Goal: Task Accomplishment & Management: Manage account settings

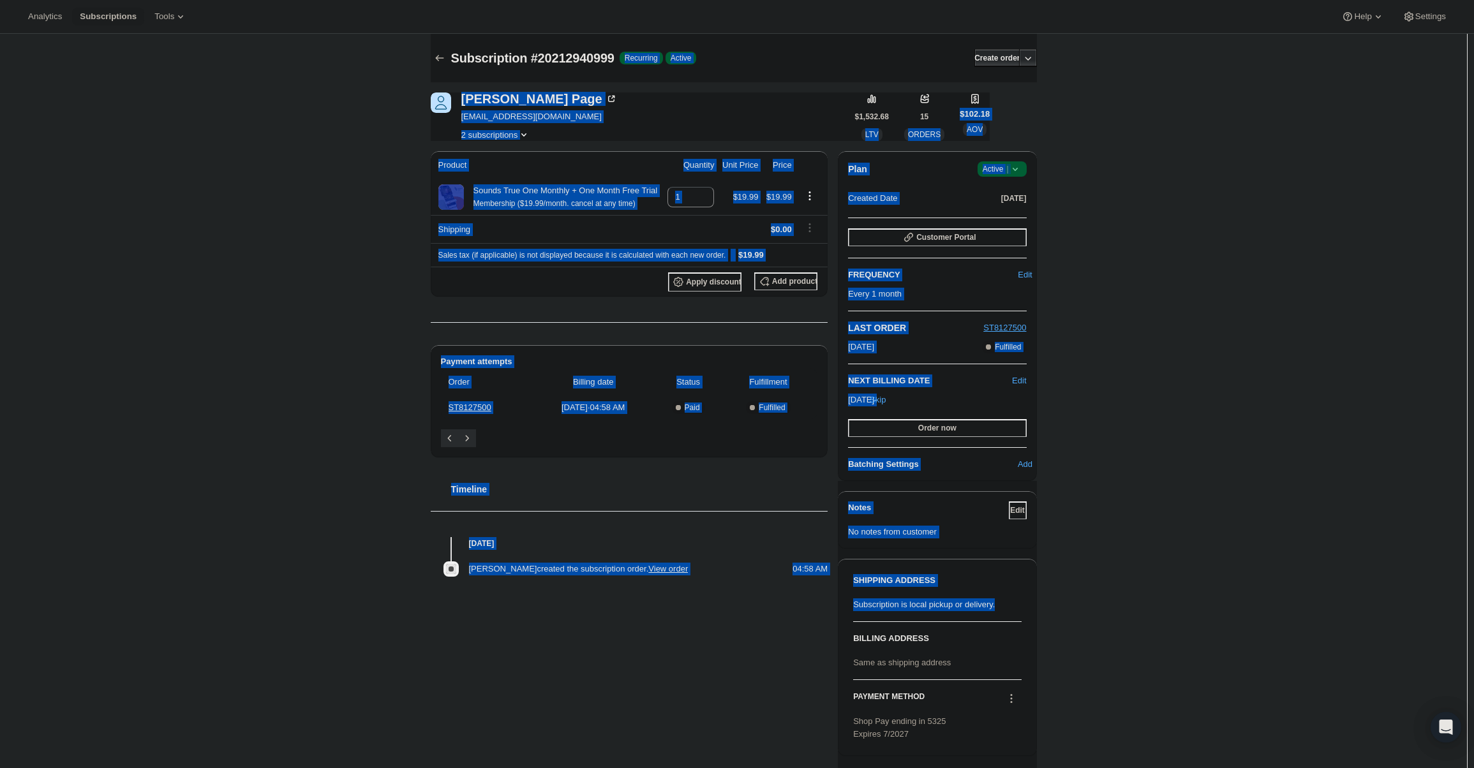
drag, startPoint x: 622, startPoint y: 61, endPoint x: 1173, endPoint y: 604, distance: 773.7
click at [1173, 604] on div "Subscription #20212940999. This page is ready Subscription #20212940999 Success…" at bounding box center [733, 459] width 1467 height 851
click at [1170, 607] on div "Subscription #20212940999. This page is ready Subscription #20212940999 Success…" at bounding box center [733, 459] width 1467 height 851
click at [1168, 607] on div "Subscription #20212940999. This page is ready Subscription #20212940999 Success…" at bounding box center [733, 459] width 1467 height 851
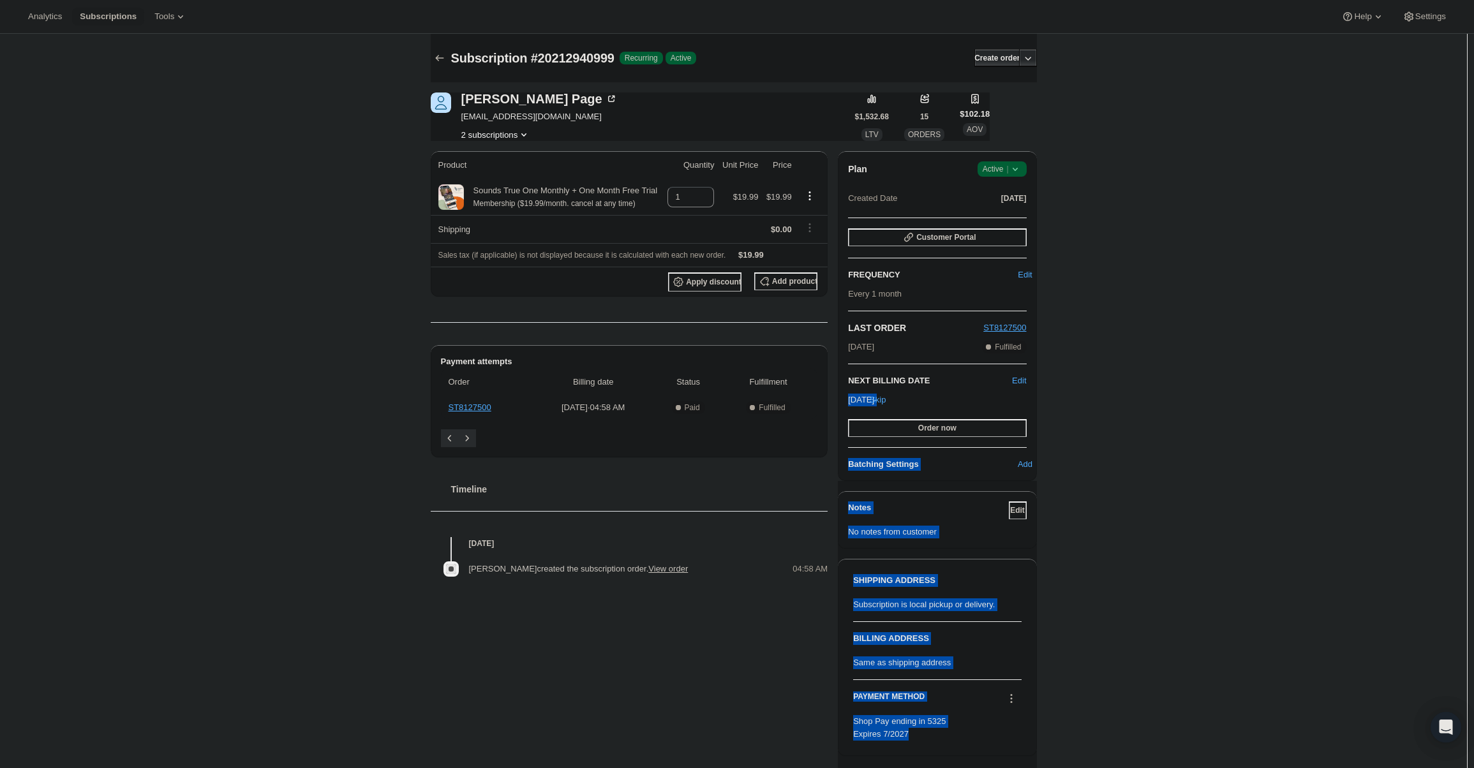
drag, startPoint x: 852, startPoint y: 401, endPoint x: 1018, endPoint y: 729, distance: 367.8
click at [1018, 730] on div "Plan Success Active | Created Date Sep 13, 2025 Customer Portal FREQUENCY Edit …" at bounding box center [937, 498] width 198 height 695
click at [1192, 598] on div "Subscription #20212940999. This page is ready Subscription #20212940999 Success…" at bounding box center [733, 459] width 1467 height 851
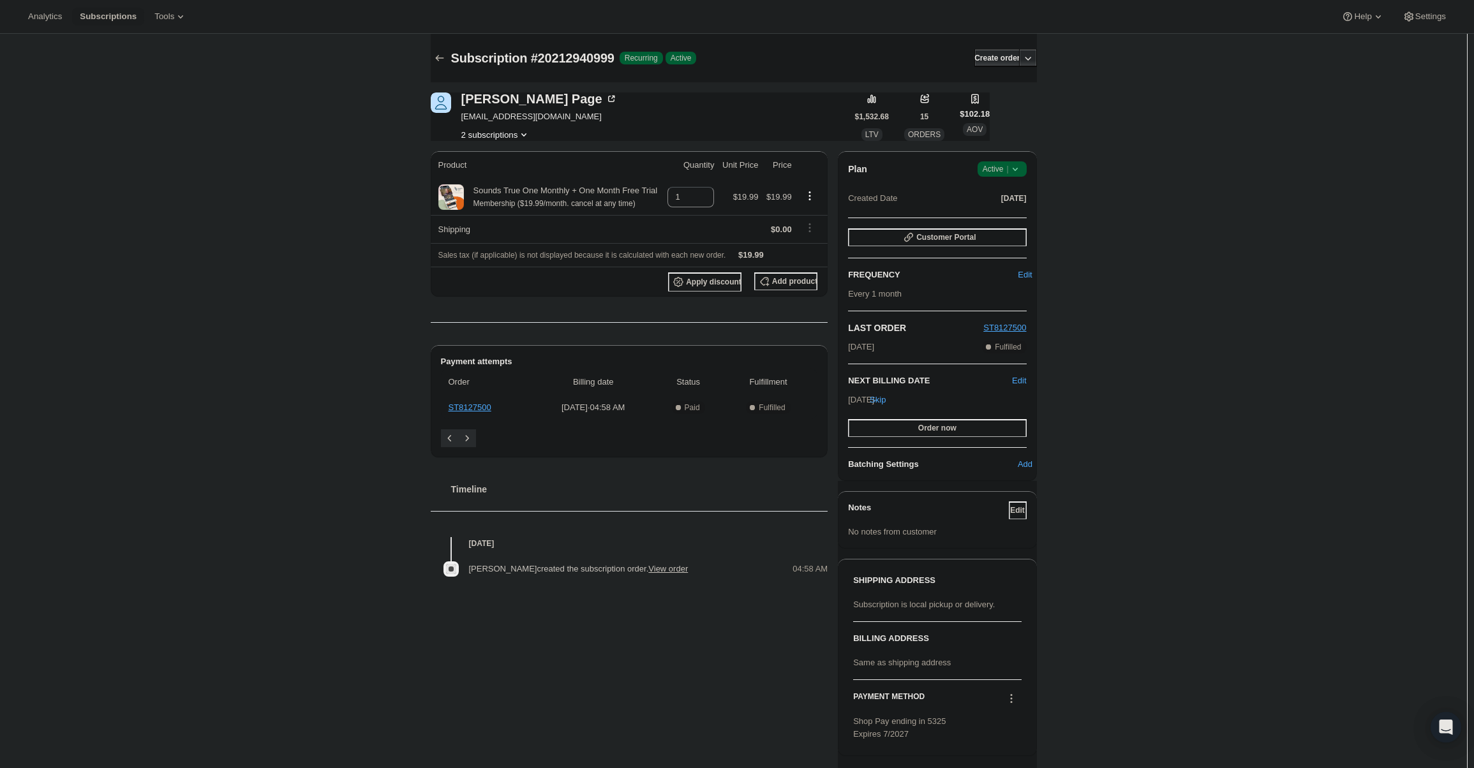
click at [530, 119] on span "sepagemsn99@comcast.net" at bounding box center [539, 116] width 156 height 13
copy span "sepagemsn99@comcast.net"
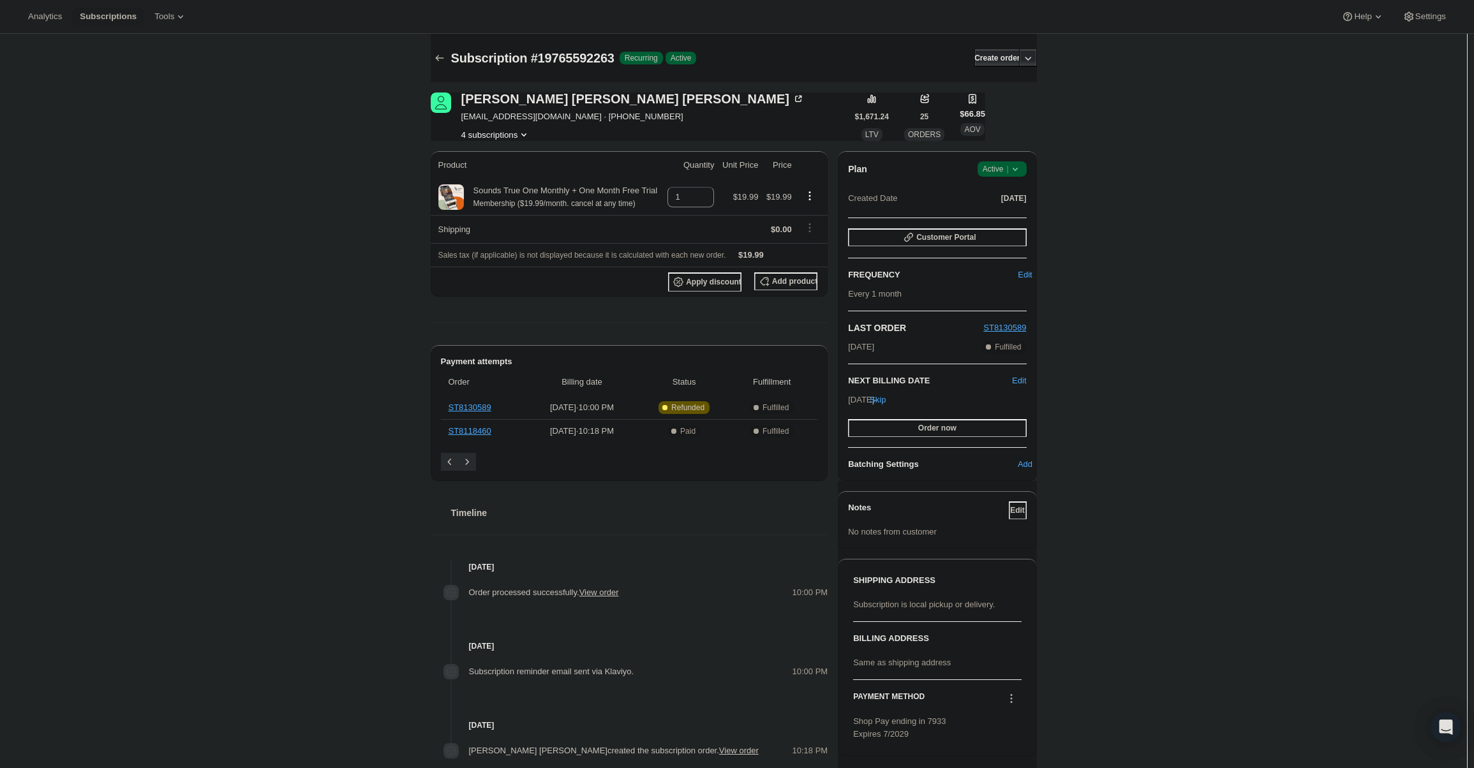
click at [997, 174] on span "Active |" at bounding box center [1002, 169] width 39 height 13
click at [997, 212] on span "Cancel subscription" at bounding box center [1006, 216] width 72 height 10
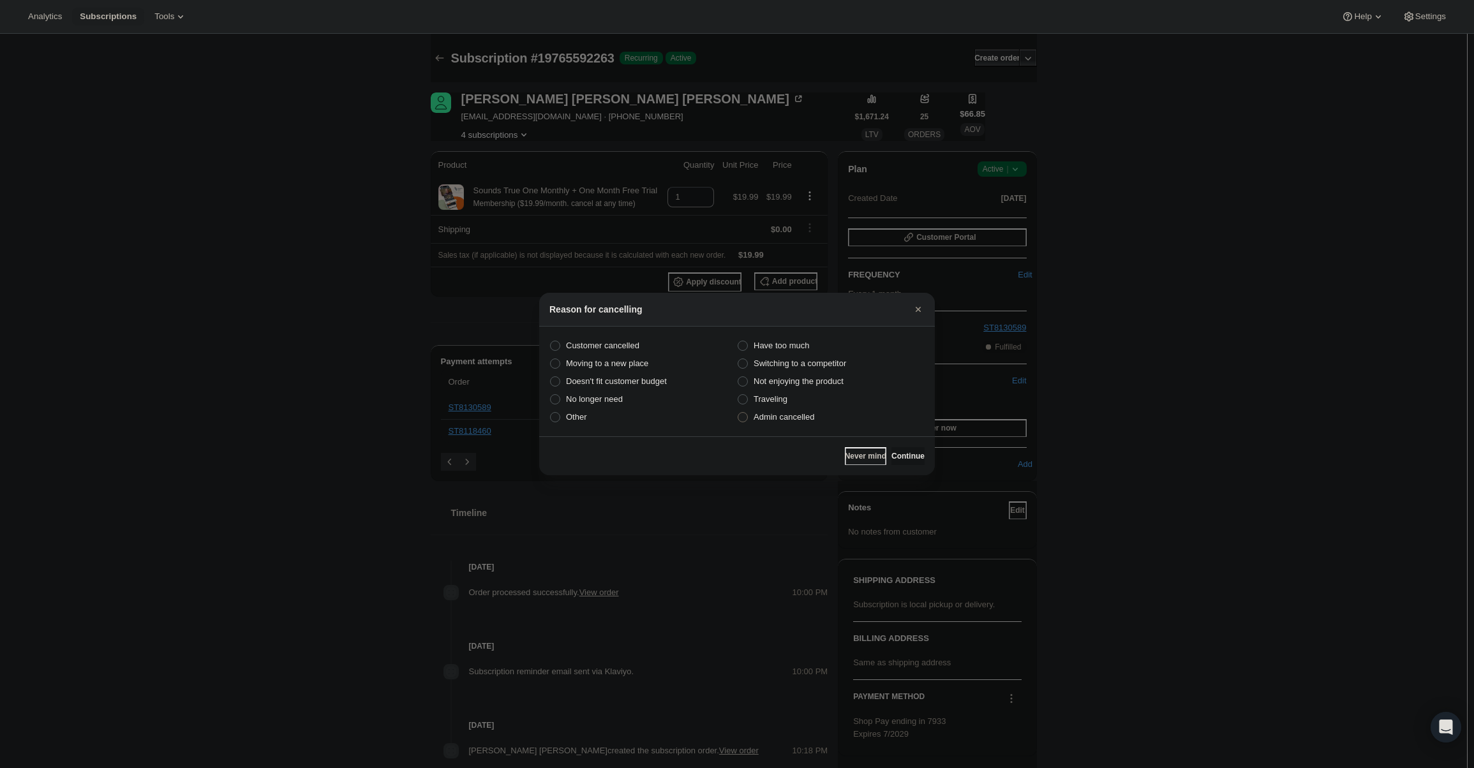
click at [785, 415] on span "Admin cancelled" at bounding box center [783, 417] width 61 height 10
click at [738, 413] on input "Admin cancelled" at bounding box center [738, 412] width 1 height 1
radio input "true"
drag, startPoint x: 919, startPoint y: 459, endPoint x: 912, endPoint y: 448, distance: 12.9
click at [916, 452] on button "Continue" at bounding box center [907, 456] width 33 height 18
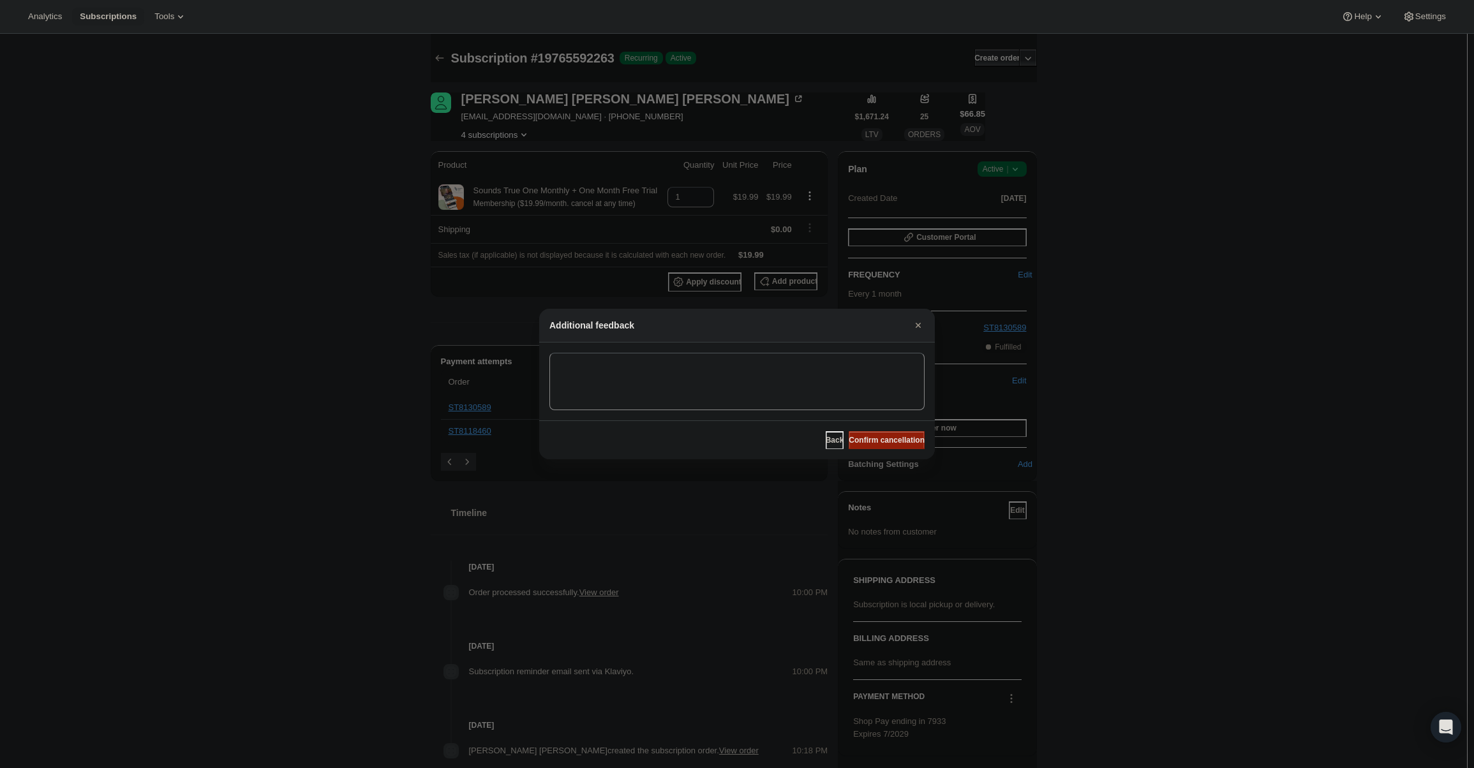
click at [912, 448] on button "Confirm cancellation" at bounding box center [887, 440] width 76 height 18
